Goal: Check status: Check status

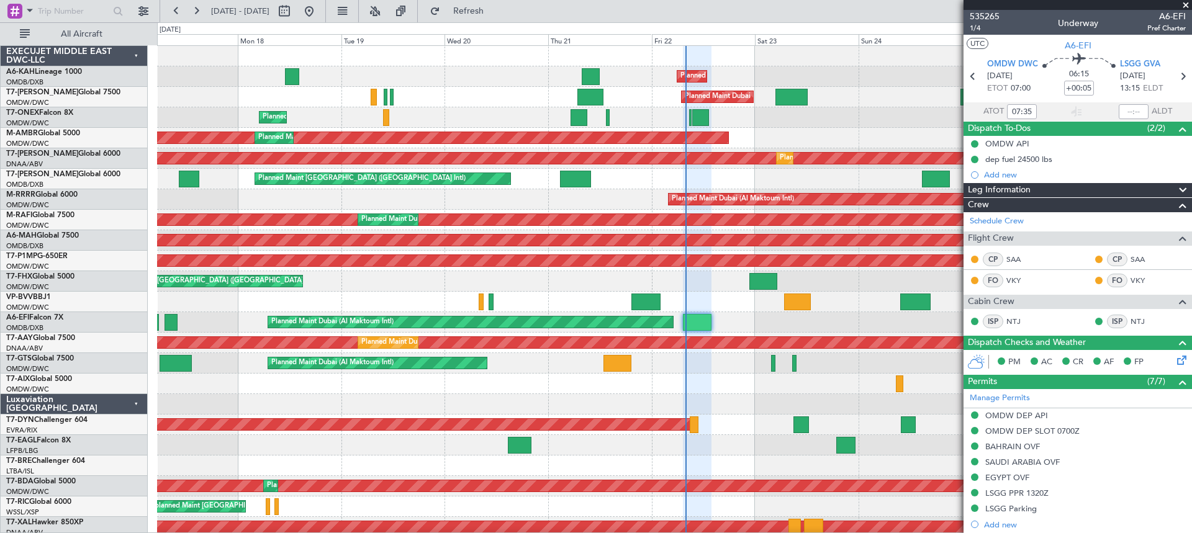
scroll to position [340, 0]
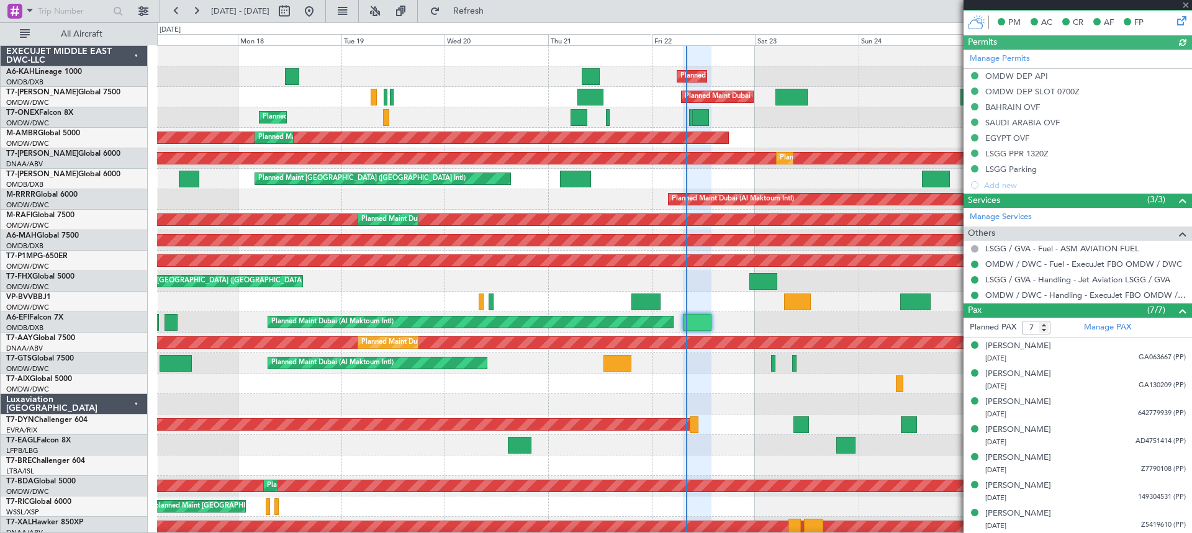
type input "Dherander Fithani (DHF)"
type input "7093"
type input "Dherander Fithani (DHF)"
type input "7093"
type input "Dherander Fithani (DHF)"
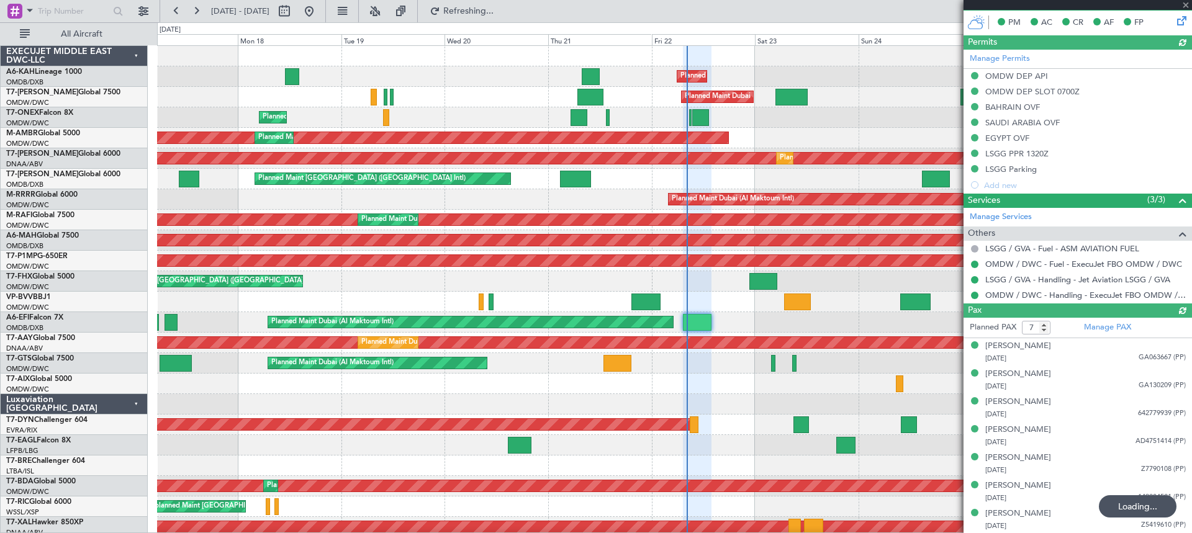
type input "7093"
type input "Dherander Fithani (DHF)"
type input "7093"
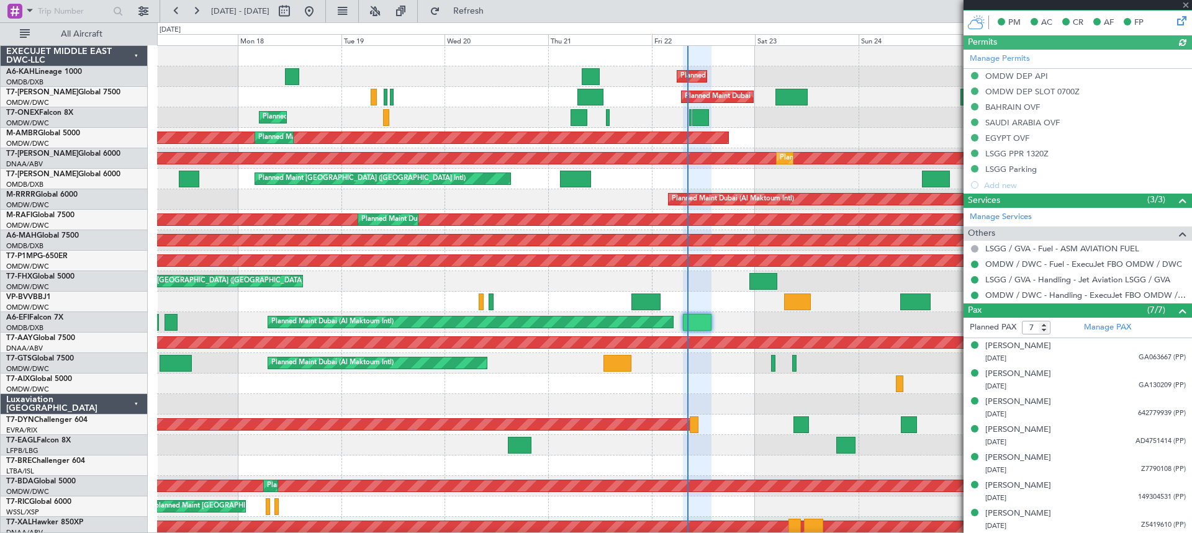
type input "Dherander Fithani (DHF)"
type input "7093"
type input "Dherander Fithani (DHF)"
type input "7093"
